Goal: Transaction & Acquisition: Purchase product/service

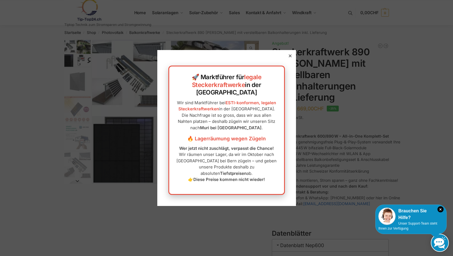
click at [291, 57] on icon at bounding box center [290, 55] width 3 height 3
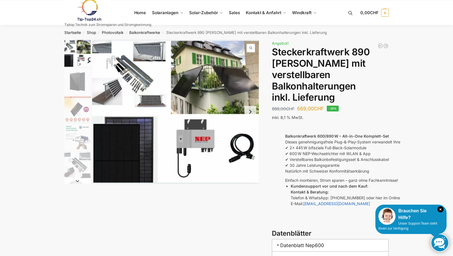
click at [291, 67] on div "🚀 Marktführer für legale Steckerkraftwerke in der [GEOGRAPHIC_DATA] Wir sind Ma…" at bounding box center [226, 133] width 139 height 155
click at [82, 56] on img "1 / 10" at bounding box center [77, 53] width 26 height 27
click at [145, 58] on img "1 / 10" at bounding box center [175, 112] width 167 height 144
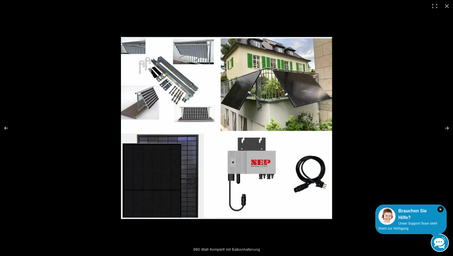
click at [254, 170] on img at bounding box center [226, 128] width 211 height 182
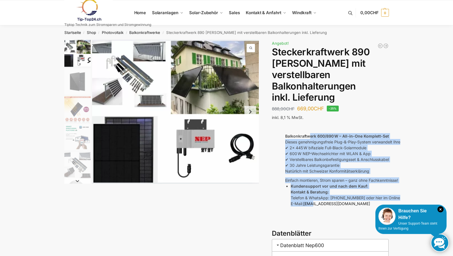
drag, startPoint x: 311, startPoint y: 126, endPoint x: 314, endPoint y: 194, distance: 68.6
click at [314, 194] on div "Balkonkraftwerk 600/890 W – All-in-One Komplett-Set Dieses genehmigungsfreie Pl…" at bounding box center [389, 169] width 209 height 73
click at [131, 84] on img "1 / 10" at bounding box center [175, 112] width 167 height 144
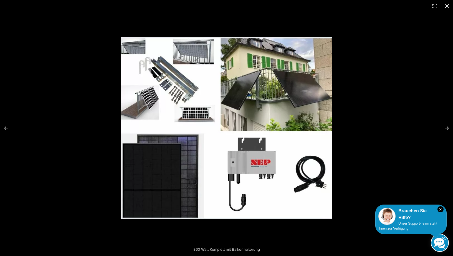
click at [449, 6] on button "Close (Esc)" at bounding box center [447, 6] width 12 height 12
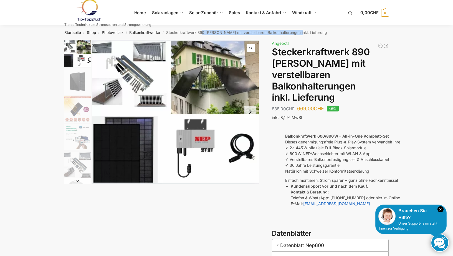
drag, startPoint x: 203, startPoint y: 31, endPoint x: 295, endPoint y: 32, distance: 91.9
click at [295, 32] on nav "Startseite / Shop / Photovoltaik / Balkonkraftwerke / Steckerkraftwerk 890 Watt…" at bounding box center [226, 32] width 345 height 14
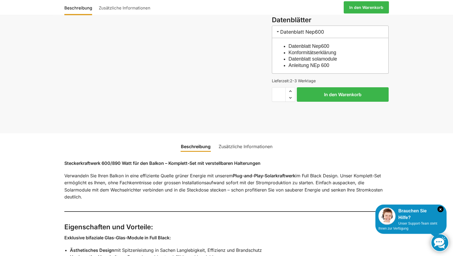
scroll to position [255, 0]
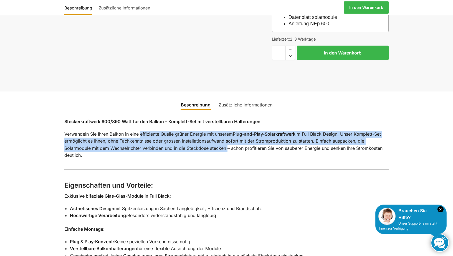
drag, startPoint x: 140, startPoint y: 121, endPoint x: 227, endPoint y: 138, distance: 88.2
click at [227, 138] on p "Verwandeln Sie Ihren Balkon in eine effiziente Quelle grüner Energie mit unsere…" at bounding box center [226, 144] width 325 height 28
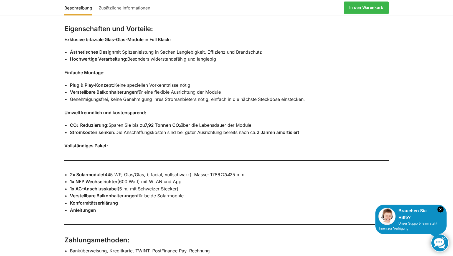
scroll to position [425, 0]
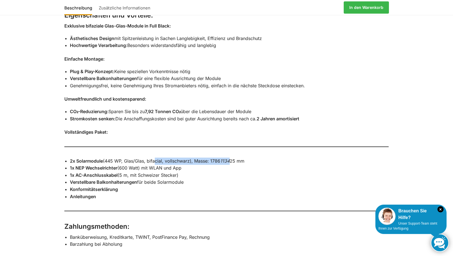
drag, startPoint x: 153, startPoint y: 149, endPoint x: 228, endPoint y: 151, distance: 75.8
click at [228, 157] on li "2x Solarmodule (445 WP, Glas/Glas, bifacial, vollschwarz), Masse: 1786 1134 25 …" at bounding box center [229, 160] width 319 height 7
click at [228, 158] on em "1134" at bounding box center [224, 161] width 9 height 6
drag, startPoint x: 216, startPoint y: 150, endPoint x: 242, endPoint y: 151, distance: 25.8
click at [242, 157] on li "2x Solarmodule (445 WP, Glas/Glas, bifacial, vollschwarz), Masse: 1786 1134 25 …" at bounding box center [229, 160] width 319 height 7
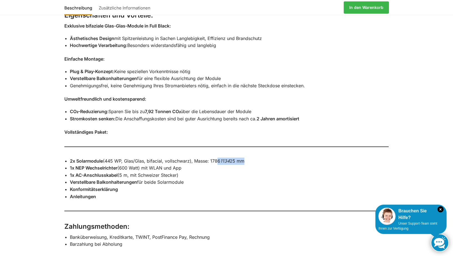
click at [242, 157] on li "2x Solarmodule (445 WP, Glas/Glas, bifacial, vollschwarz), Masse: 1786 1134 25 …" at bounding box center [229, 160] width 319 height 7
drag, startPoint x: 81, startPoint y: 163, endPoint x: 173, endPoint y: 164, distance: 91.6
click at [173, 172] on li "1x AC-Anschlusskabel (5 m, mit Schweizer Stecker)" at bounding box center [229, 175] width 319 height 7
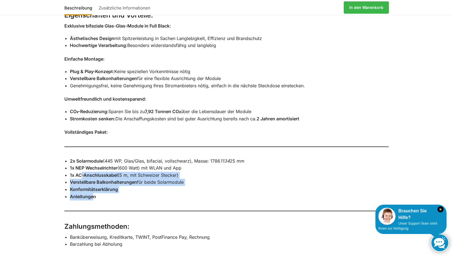
drag, startPoint x: 81, startPoint y: 165, endPoint x: 93, endPoint y: 187, distance: 24.1
click at [93, 187] on ul "2x Solarmodule (445 WP, Glas/Glas, bifacial, vollschwarz), Masse: 1786 1134 25 …" at bounding box center [229, 178] width 319 height 43
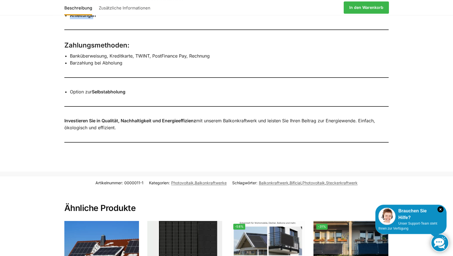
scroll to position [708, 0]
